Goal: Information Seeking & Learning: Learn about a topic

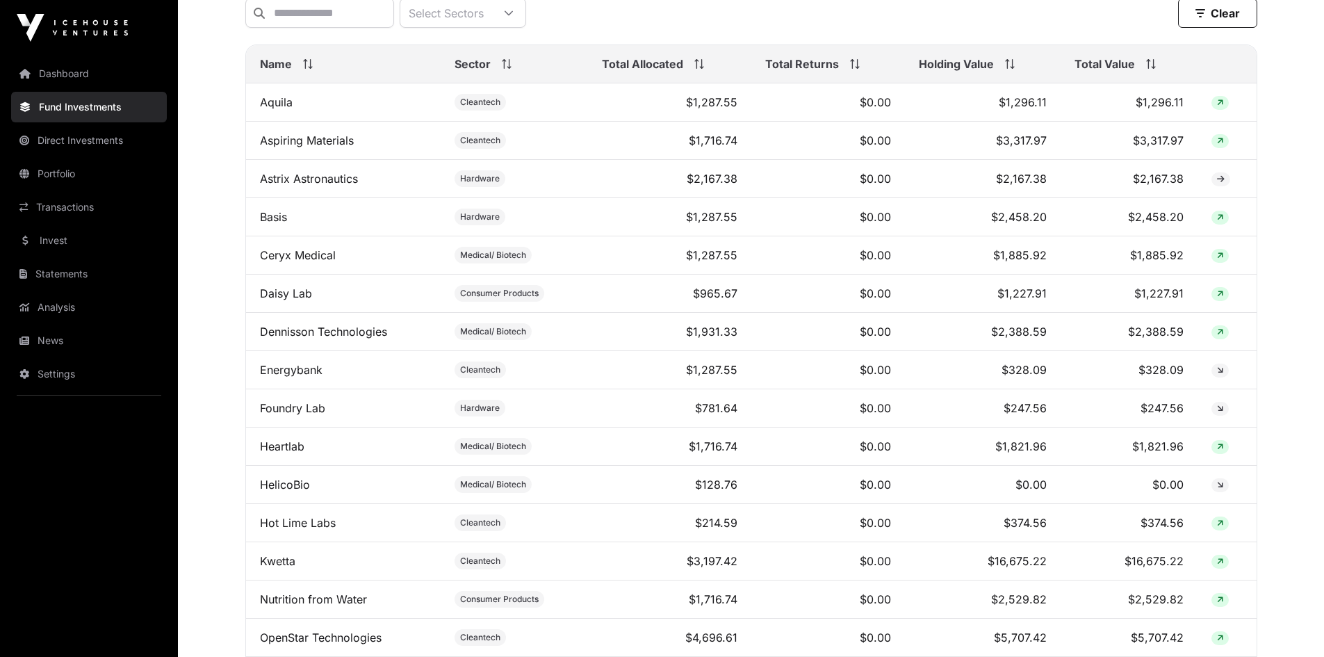
scroll to position [139, 0]
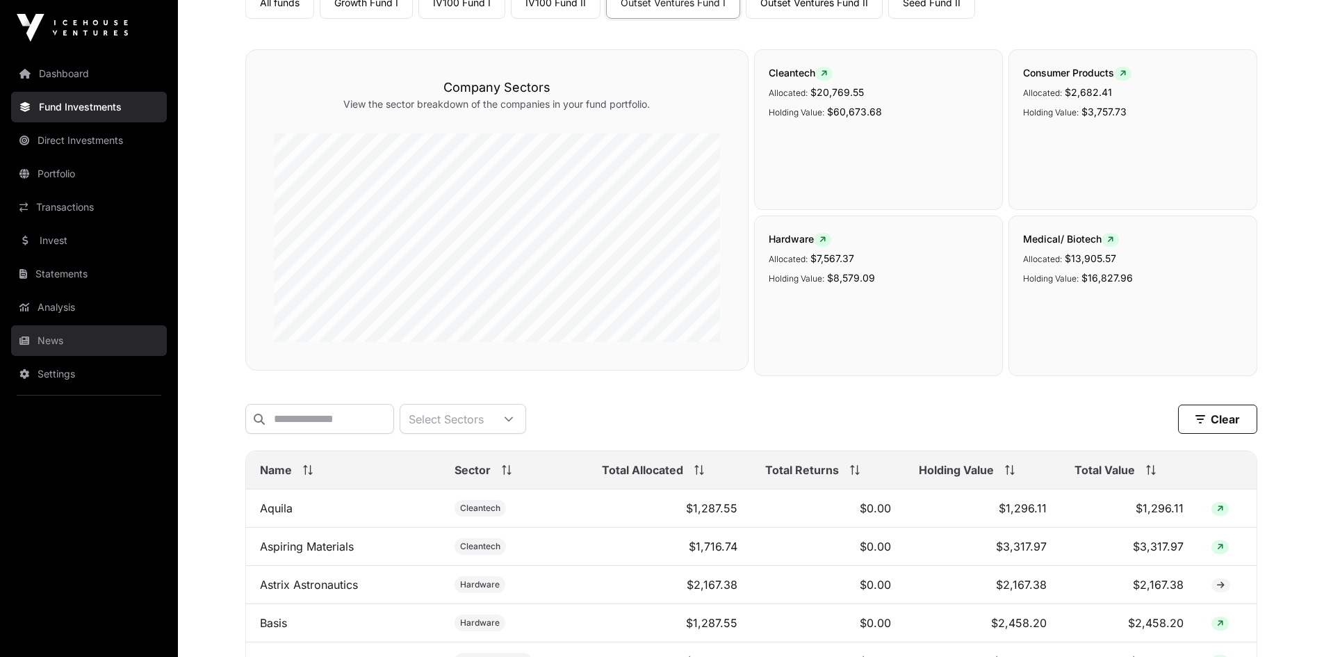
click at [51, 332] on link "News" at bounding box center [89, 340] width 156 height 31
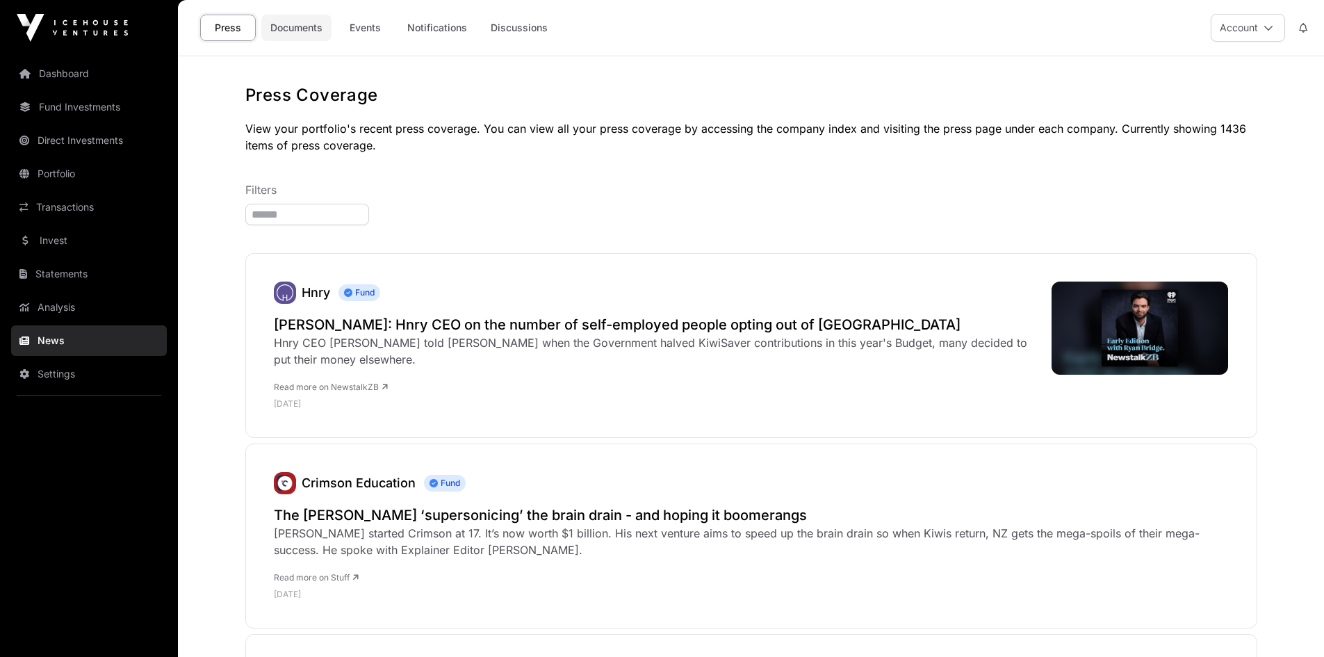
click at [288, 25] on link "Documents" at bounding box center [296, 28] width 70 height 26
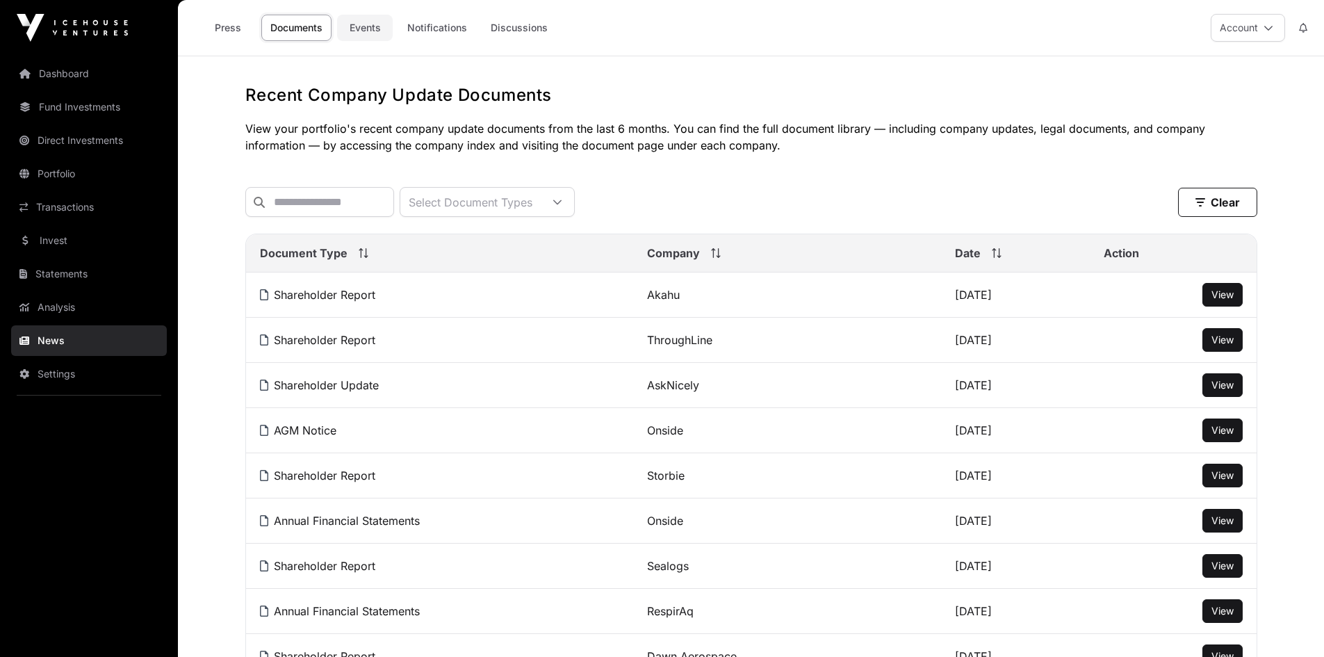
click at [371, 26] on link "Events" at bounding box center [365, 28] width 56 height 26
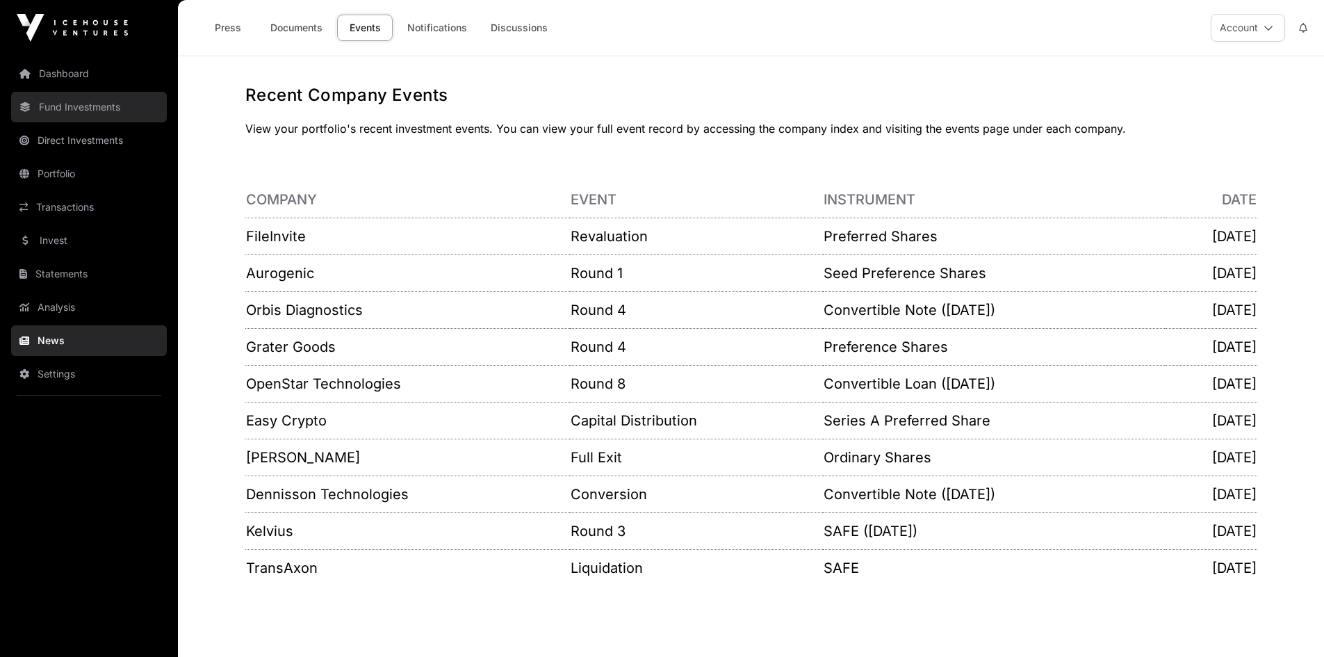
click at [80, 107] on link "Fund Investments" at bounding box center [89, 107] width 156 height 31
click at [227, 25] on link "Press" at bounding box center [228, 28] width 56 height 26
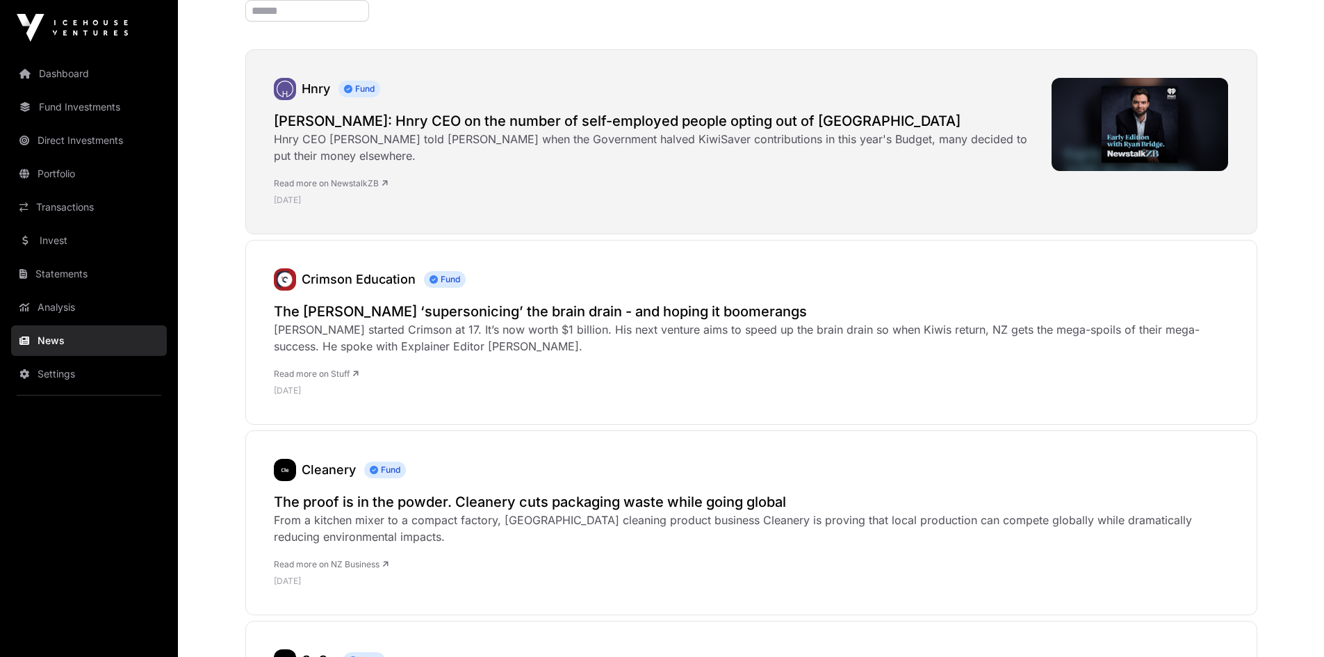
scroll to position [209, 0]
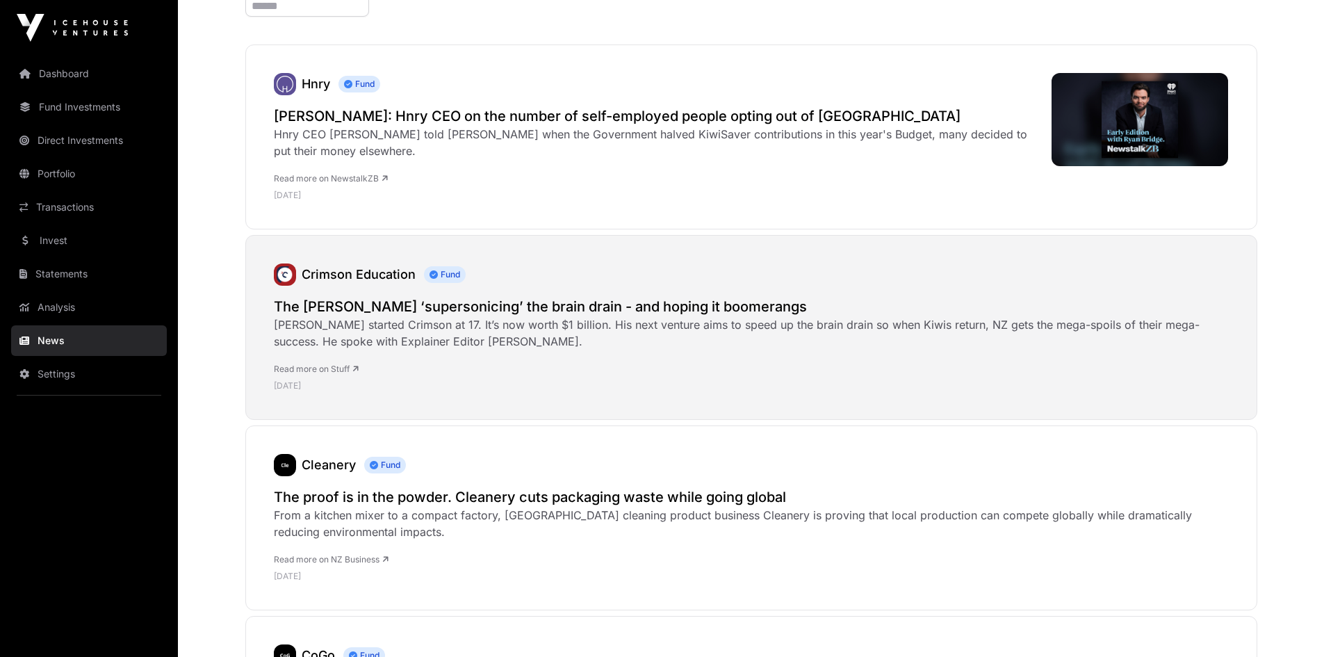
click at [307, 367] on link "Read more on Stuff" at bounding box center [316, 368] width 85 height 10
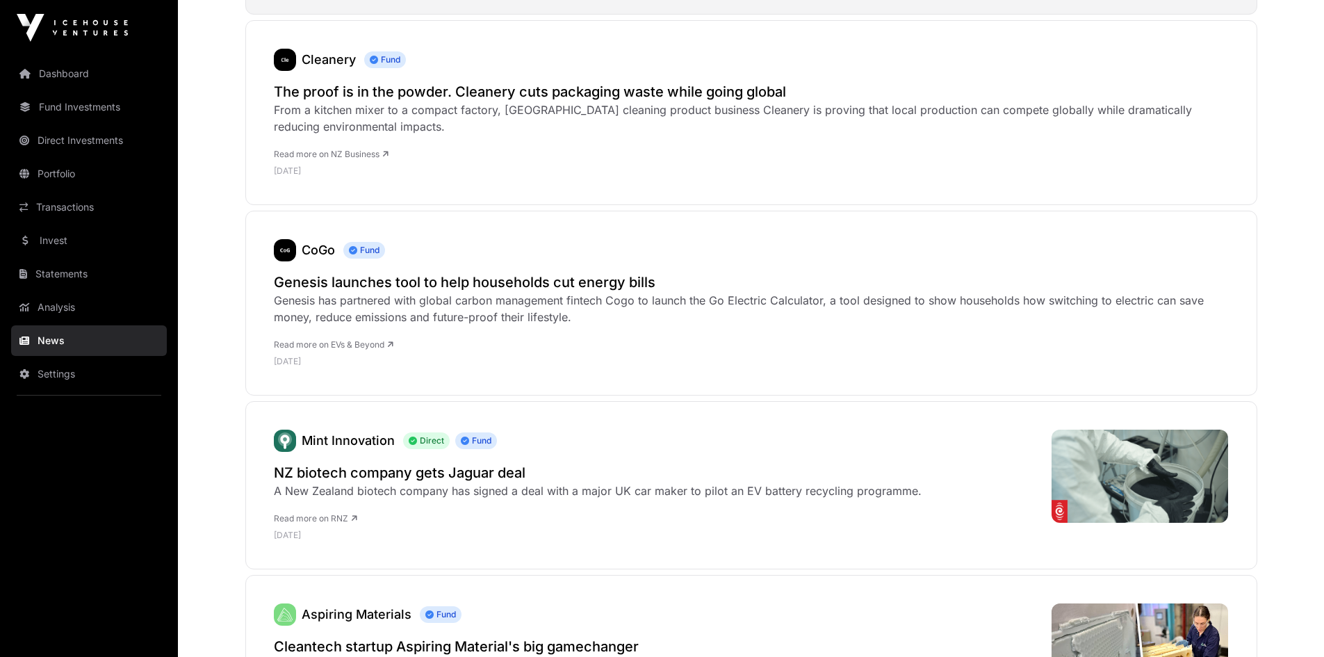
scroll to position [626, 0]
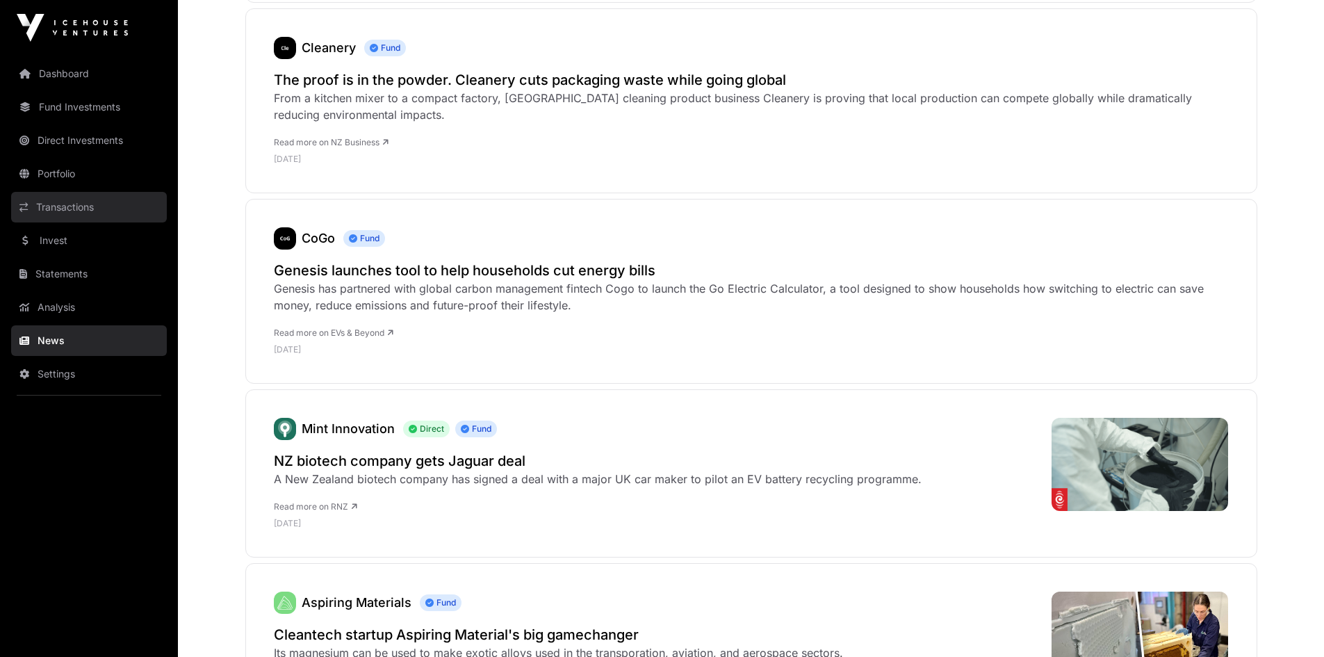
click at [72, 198] on link "Transactions" at bounding box center [89, 207] width 156 height 31
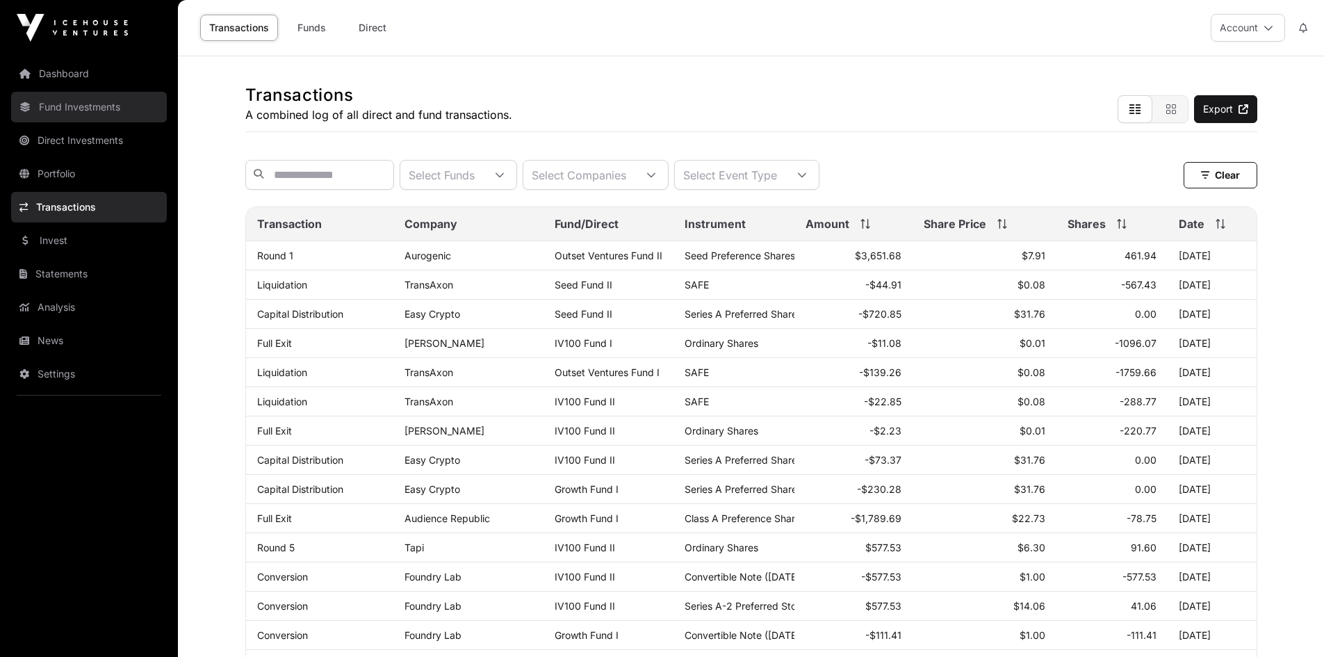
click at [85, 108] on link "Fund Investments" at bounding box center [89, 107] width 156 height 31
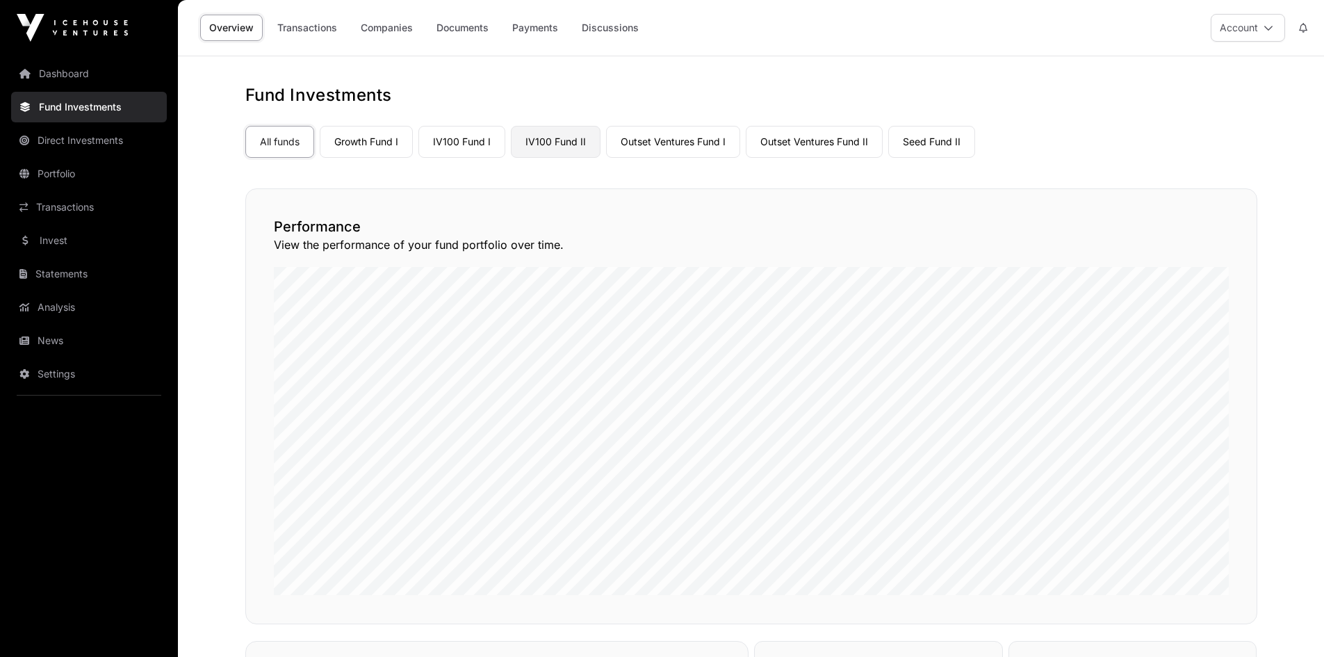
click at [532, 139] on link "IV100 Fund II" at bounding box center [556, 142] width 90 height 32
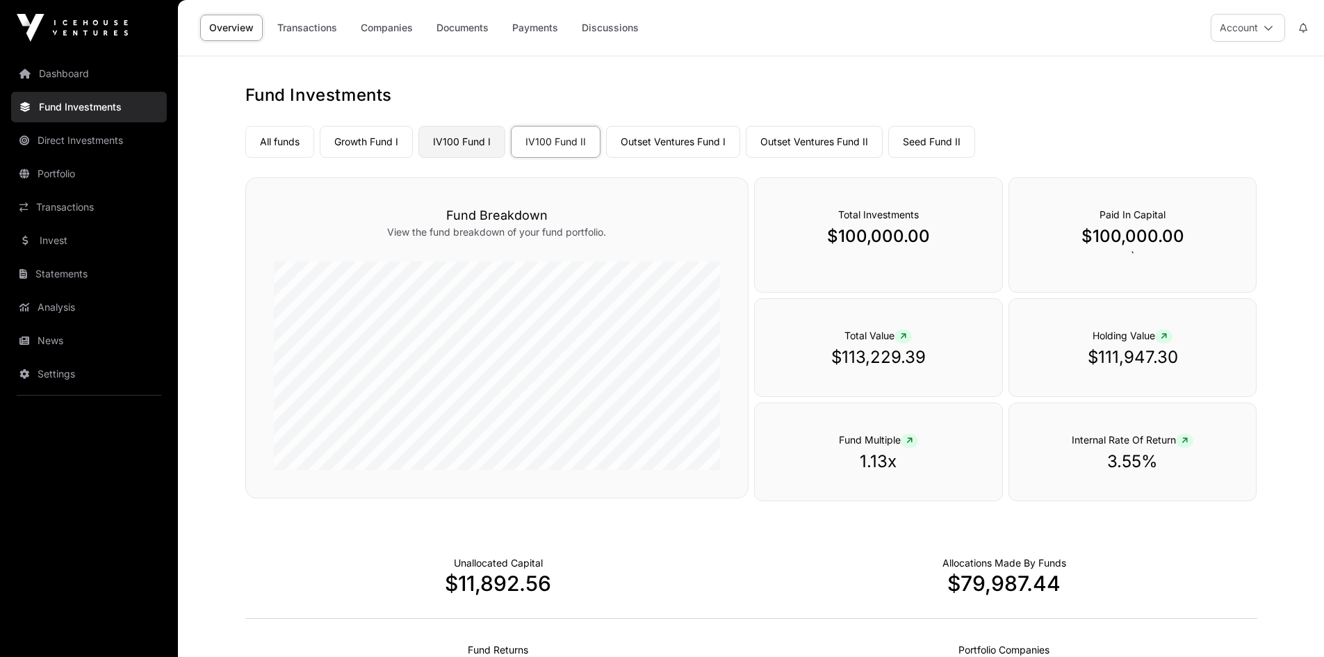
click at [470, 142] on link "IV100 Fund I" at bounding box center [461, 142] width 87 height 32
click at [398, 24] on link "Companies" at bounding box center [387, 28] width 70 height 26
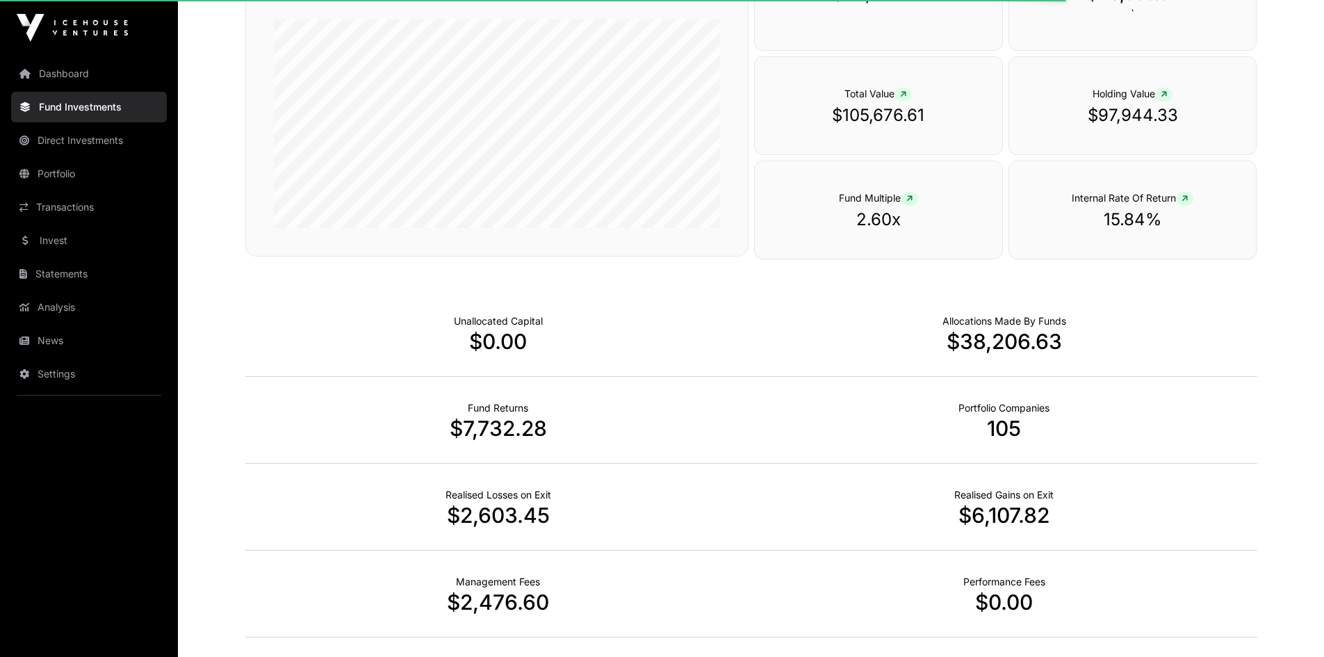
scroll to position [339, 0]
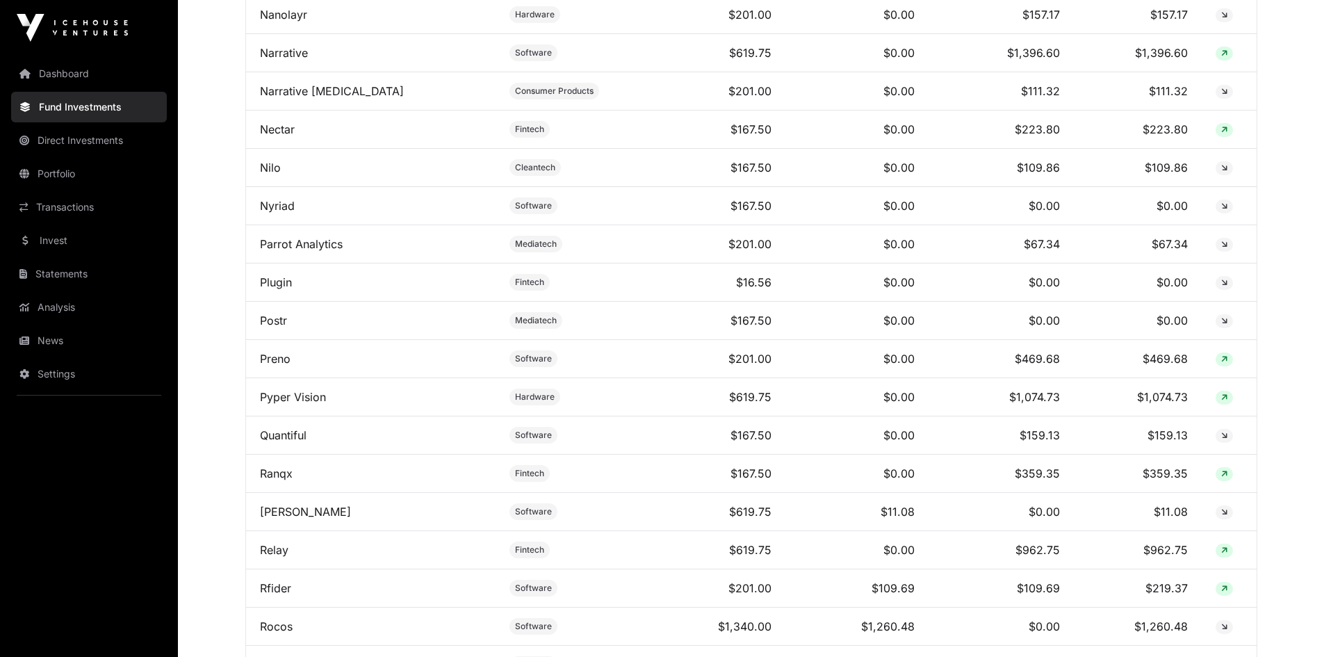
scroll to position [3128, 0]
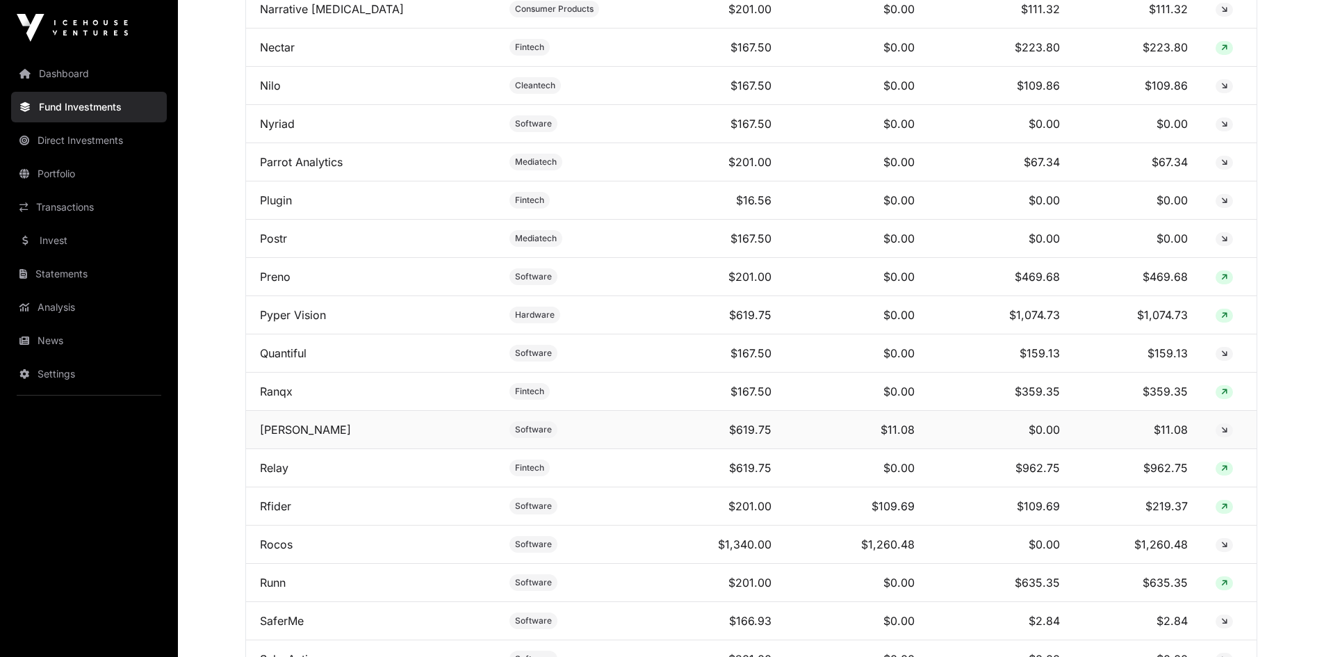
click at [705, 436] on td "$619.75" at bounding box center [709, 430] width 152 height 38
